Goal: Find specific page/section: Find specific page/section

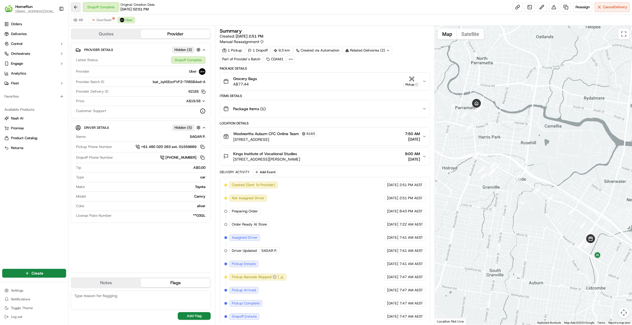
click at [73, 2] on button at bounding box center [76, 7] width 10 height 10
